Goal: Information Seeking & Learning: Find specific fact

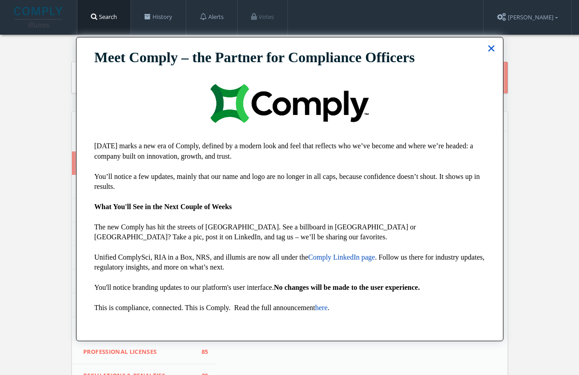
click at [489, 50] on button "×" at bounding box center [491, 48] width 9 height 14
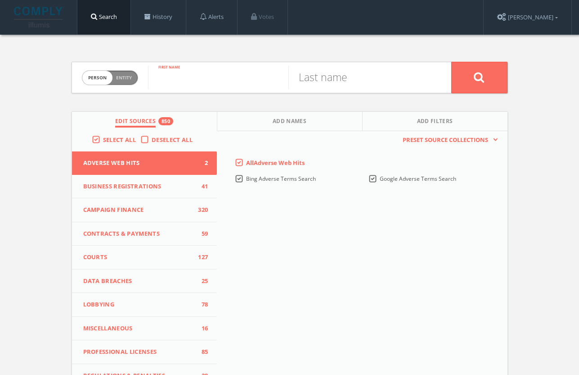
click at [238, 81] on input "text" at bounding box center [218, 77] width 140 height 23
type input "[PERSON_NAME]"
type input "kass"
click at [479, 77] on button at bounding box center [479, 78] width 56 height 32
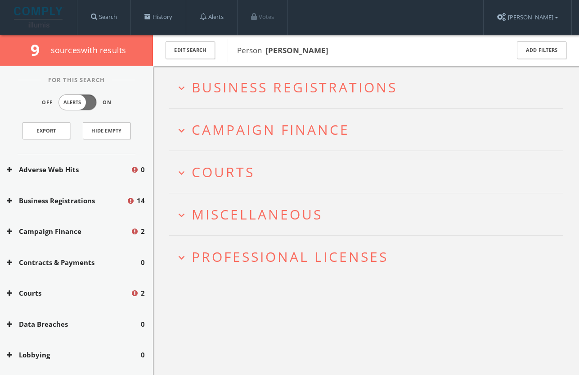
click at [266, 250] on span "Professional Licenses" at bounding box center [290, 256] width 197 height 18
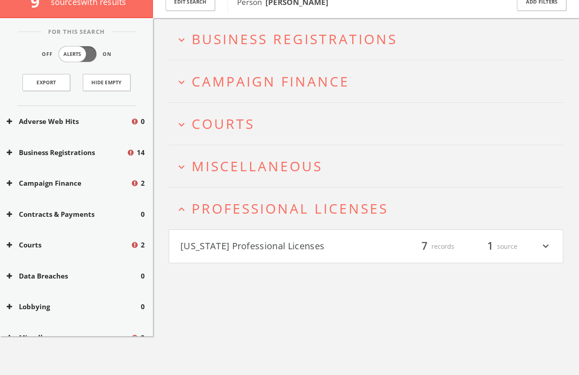
scroll to position [52, 0]
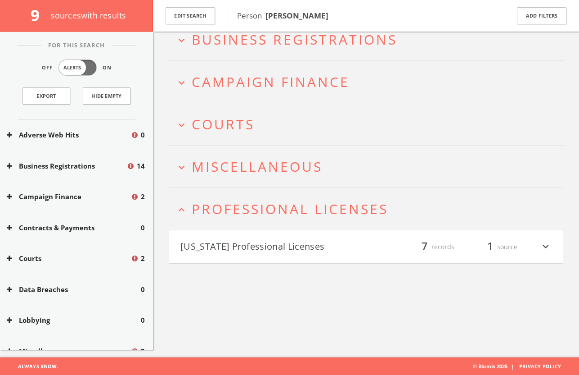
click at [266, 249] on button "[US_STATE] Professional Licenses" at bounding box center [274, 246] width 186 height 15
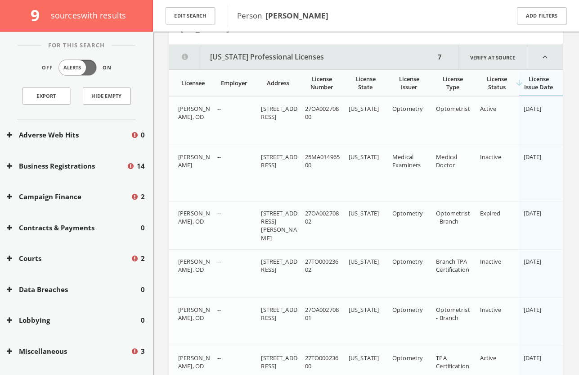
scroll to position [284, 0]
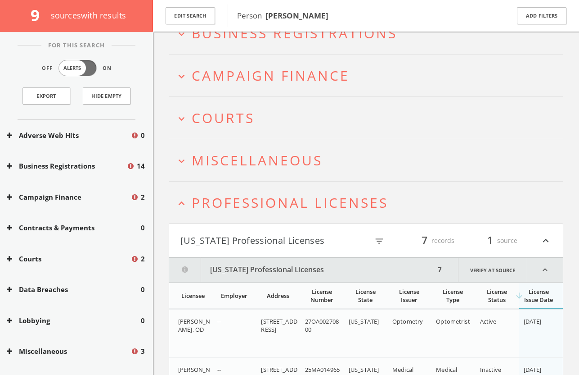
click at [256, 239] on button "[US_STATE] Professional Licenses" at bounding box center [274, 240] width 186 height 15
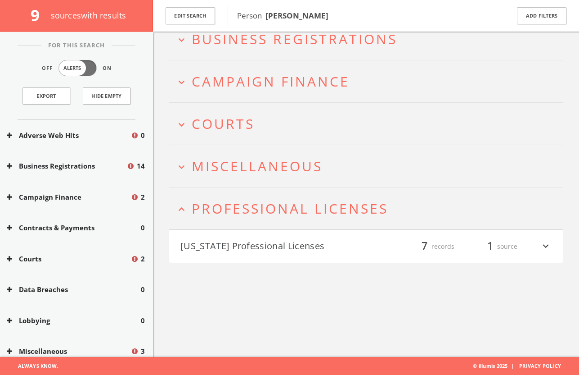
scroll to position [52, 0]
click at [246, 212] on span "Professional Licenses" at bounding box center [290, 208] width 197 height 18
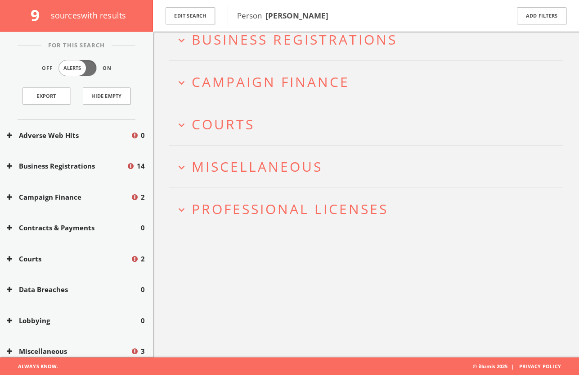
click at [257, 172] on span "Miscellaneous" at bounding box center [257, 166] width 131 height 18
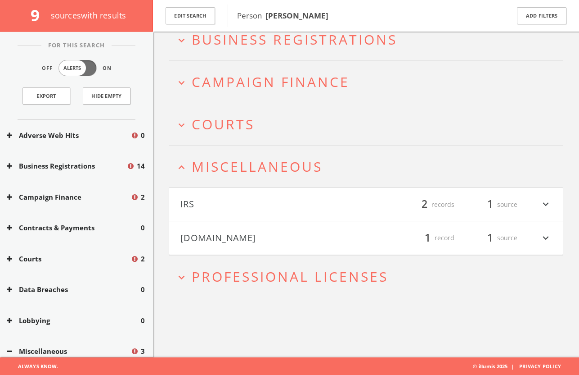
click at [267, 235] on button "[DOMAIN_NAME]" at bounding box center [274, 237] width 186 height 15
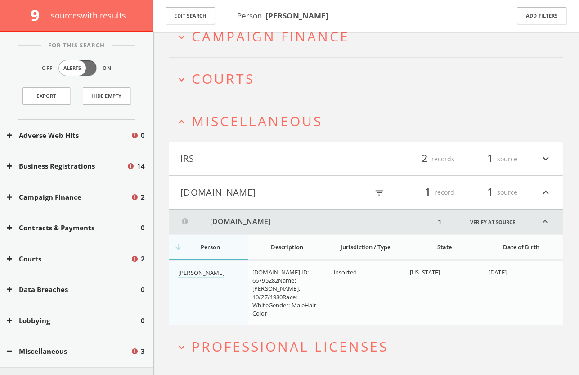
scroll to position [121, 0]
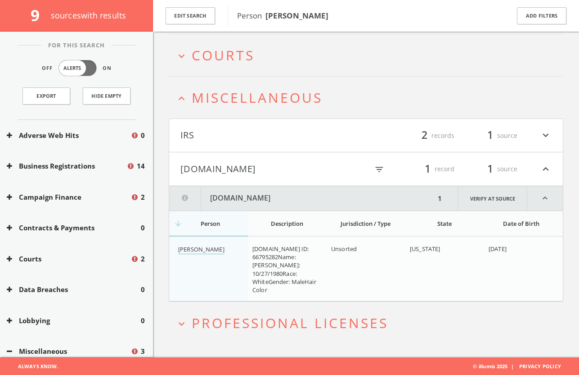
click at [222, 164] on button "[DOMAIN_NAME]" at bounding box center [274, 168] width 186 height 15
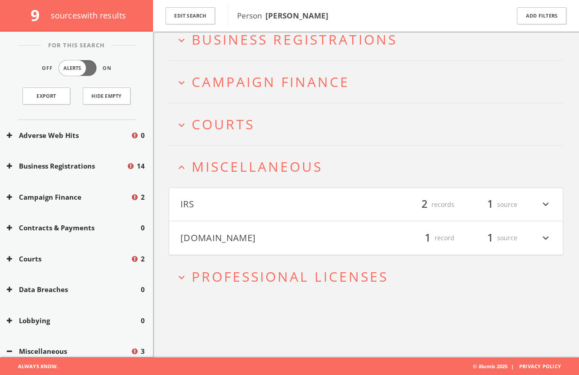
click at [234, 199] on button "IRS" at bounding box center [274, 204] width 186 height 15
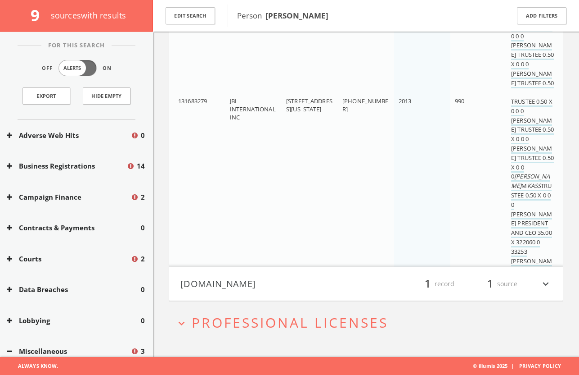
scroll to position [0, 0]
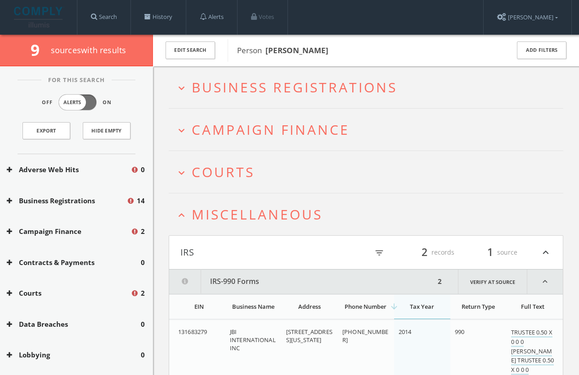
click at [244, 247] on button "IRS" at bounding box center [274, 251] width 186 height 15
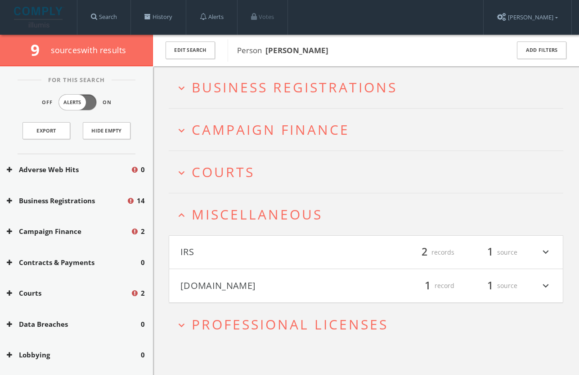
click at [245, 219] on span "Miscellaneous" at bounding box center [257, 214] width 131 height 18
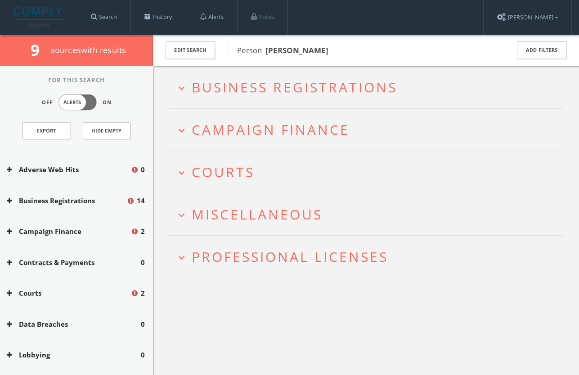
click at [236, 172] on span "Courts" at bounding box center [223, 171] width 63 height 18
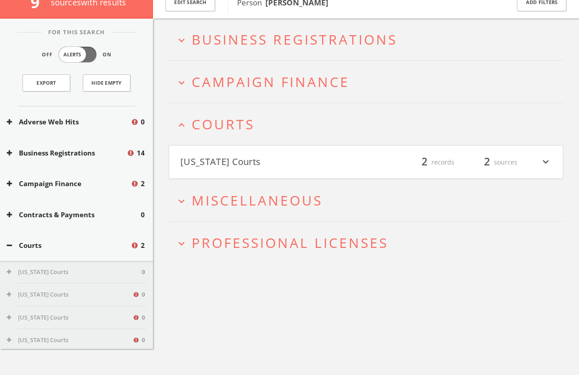
scroll to position [52, 0]
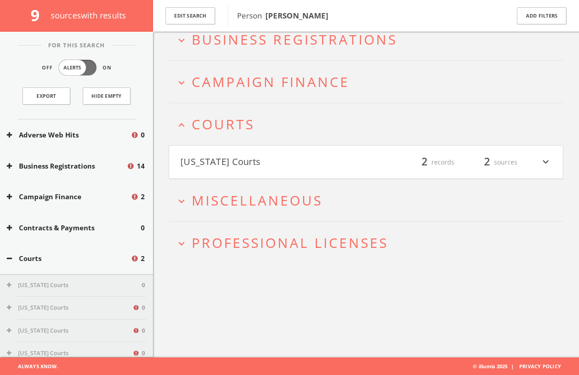
click at [245, 156] on button "[US_STATE] Courts" at bounding box center [274, 161] width 186 height 15
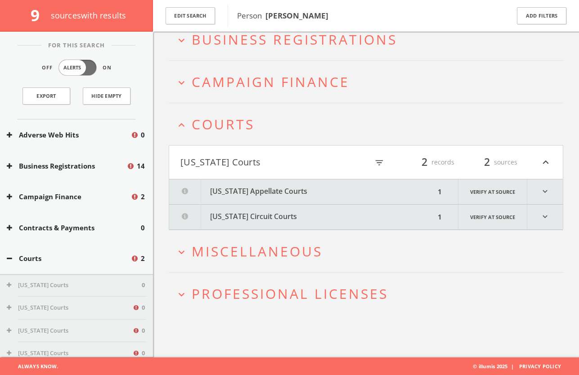
click at [247, 214] on button "[US_STATE] Circuit Courts" at bounding box center [302, 216] width 266 height 25
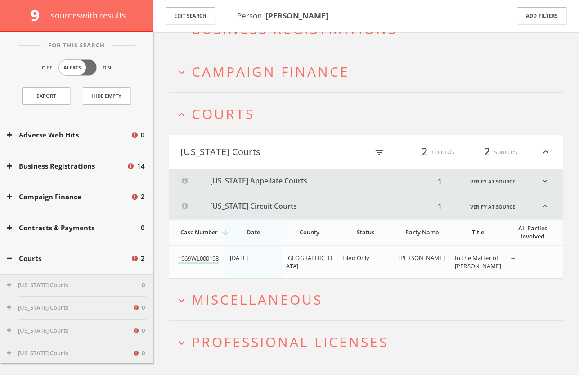
scroll to position [81, 0]
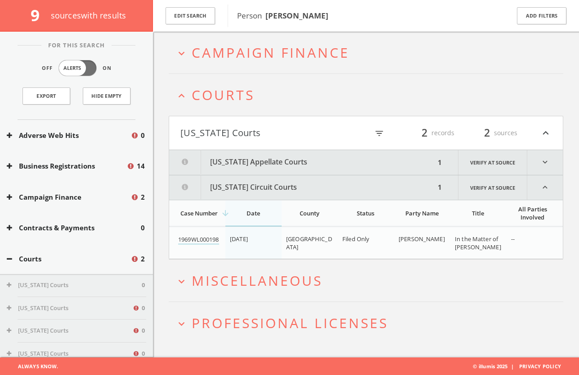
click at [325, 160] on button "[US_STATE] Appellate Courts" at bounding box center [302, 162] width 266 height 25
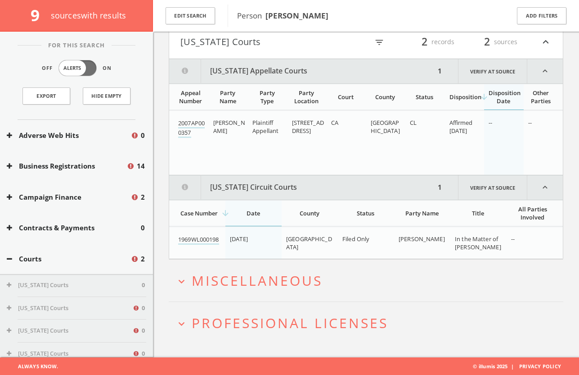
scroll to position [158, 0]
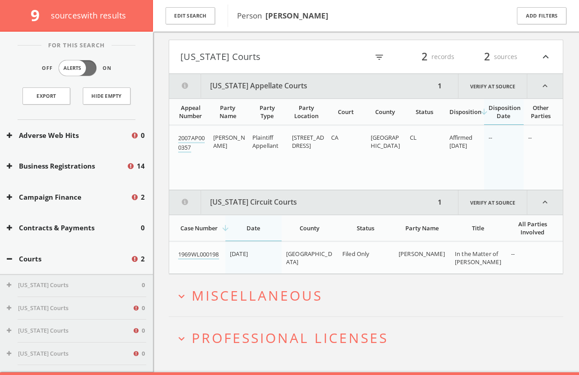
click at [275, 63] on button "[US_STATE] Courts" at bounding box center [274, 56] width 186 height 15
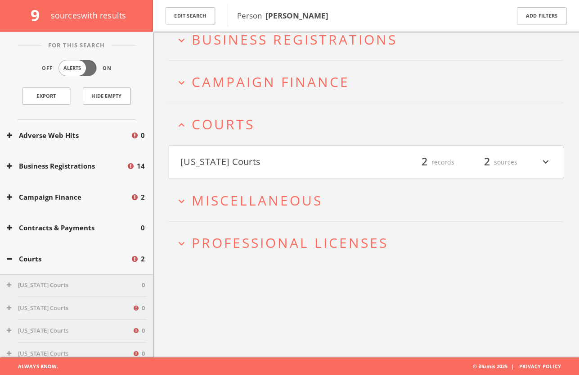
drag, startPoint x: 286, startPoint y: 174, endPoint x: 281, endPoint y: 162, distance: 13.7
click at [286, 174] on h4 "[US_STATE] Courts filter_list 2 records 2 sources expand_more" at bounding box center [366, 161] width 394 height 33
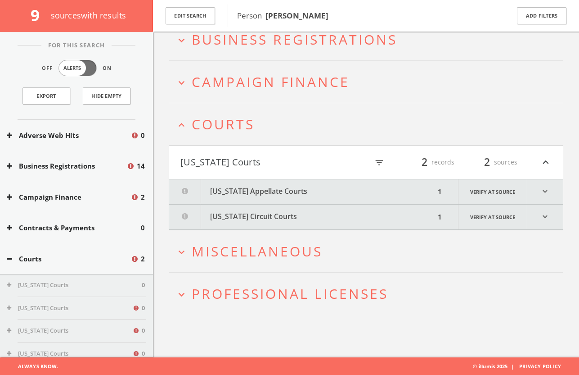
click at [242, 126] on span "Courts" at bounding box center [223, 124] width 63 height 18
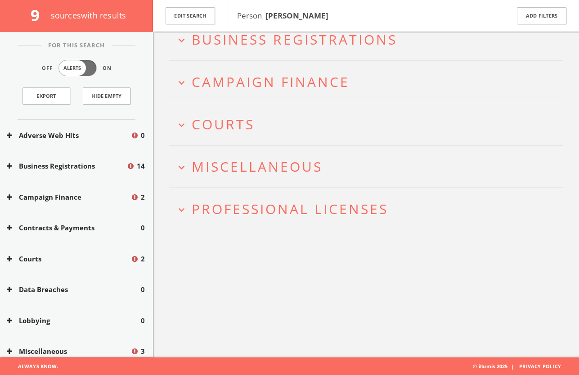
click at [266, 80] on span "Campaign Finance" at bounding box center [271, 81] width 158 height 18
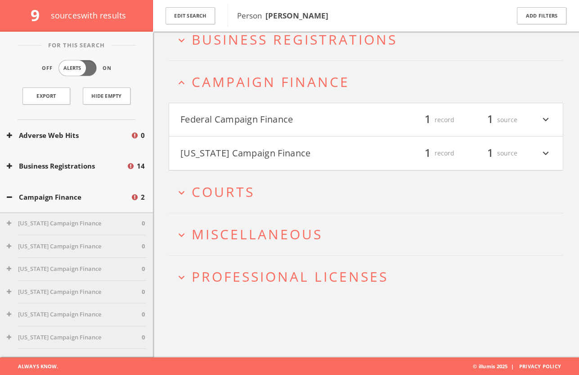
click at [295, 154] on button "[US_STATE] Campaign Finance" at bounding box center [274, 152] width 186 height 15
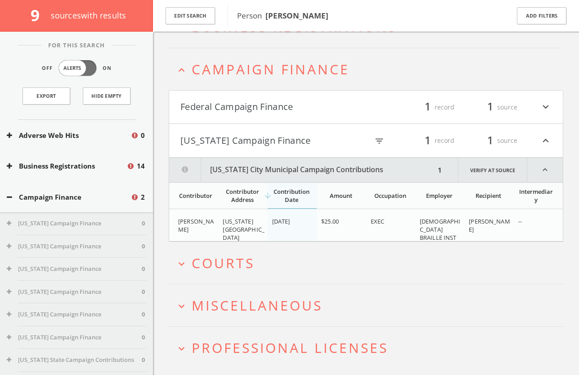
scroll to position [90, 0]
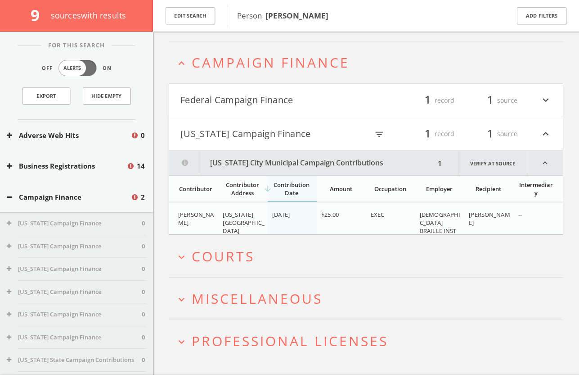
click at [273, 131] on button "[US_STATE] Campaign Finance" at bounding box center [274, 133] width 186 height 15
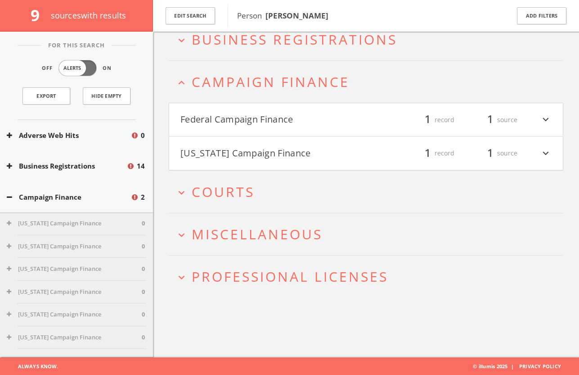
click at [277, 116] on button "Federal Campaign Finance" at bounding box center [274, 119] width 186 height 15
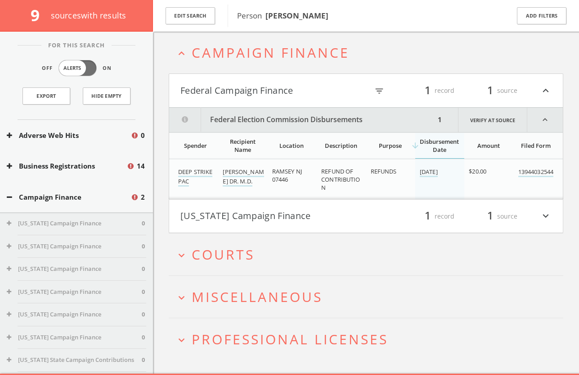
scroll to position [65, 0]
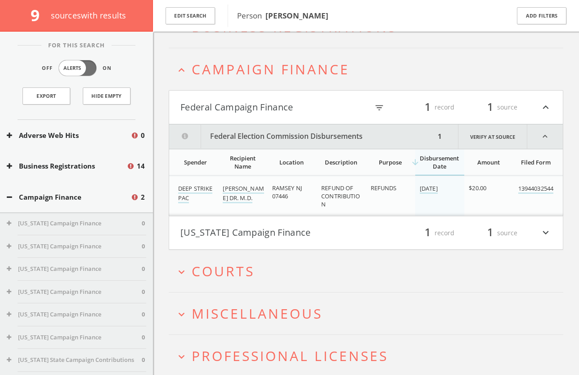
click at [241, 92] on h4 "Federal Campaign Finance filter_list 1 record 1 source expand_less" at bounding box center [366, 106] width 394 height 33
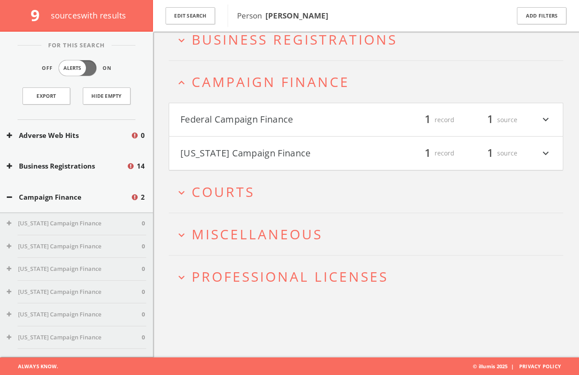
scroll to position [0, 0]
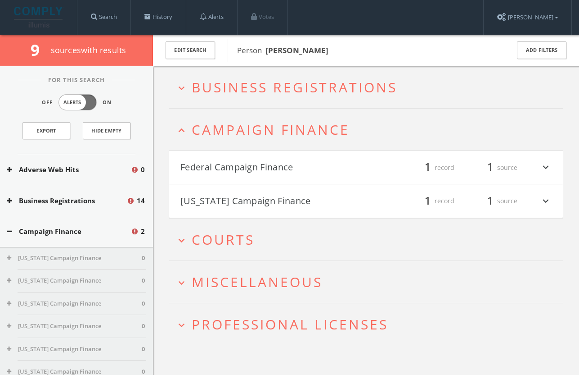
click at [254, 135] on span "Campaign Finance" at bounding box center [271, 129] width 158 height 18
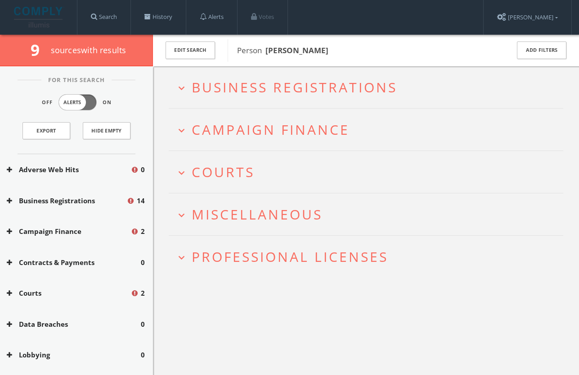
click at [264, 85] on span "Business Registrations" at bounding box center [295, 87] width 206 height 18
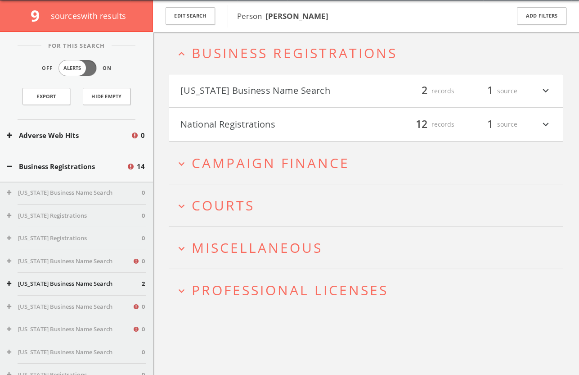
click at [270, 99] on h4 "[US_STATE] Business Name Search filter_list 2 records 1 source expand_more" at bounding box center [366, 90] width 394 height 33
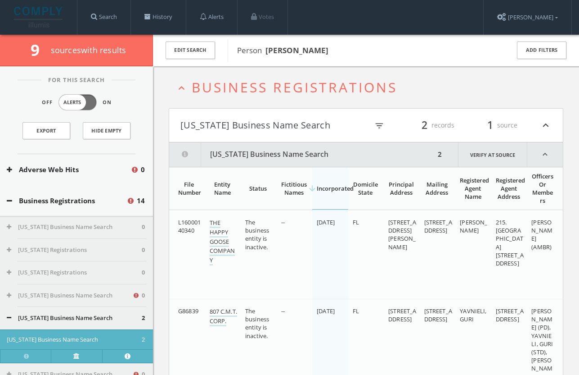
click at [298, 86] on span "Business Registrations" at bounding box center [295, 87] width 206 height 18
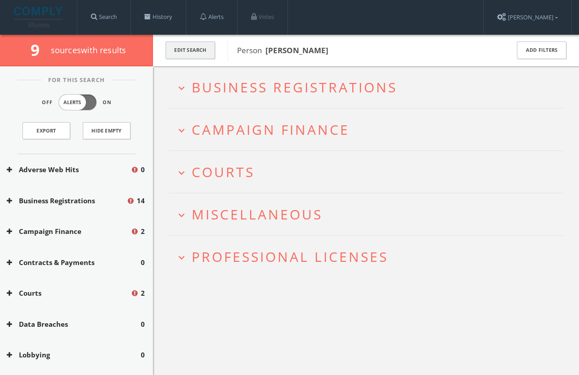
click at [179, 46] on button "Edit Search" at bounding box center [191, 50] width 50 height 18
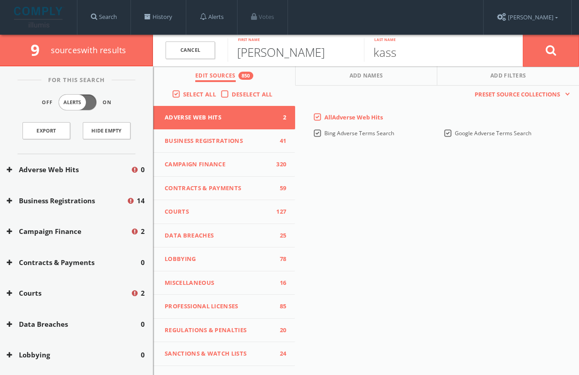
click at [275, 55] on input "[PERSON_NAME]" at bounding box center [296, 49] width 136 height 23
type input "[PERSON_NAME]"
click at [551, 50] on button at bounding box center [551, 50] width 56 height 32
